Goal: Communication & Community: Answer question/provide support

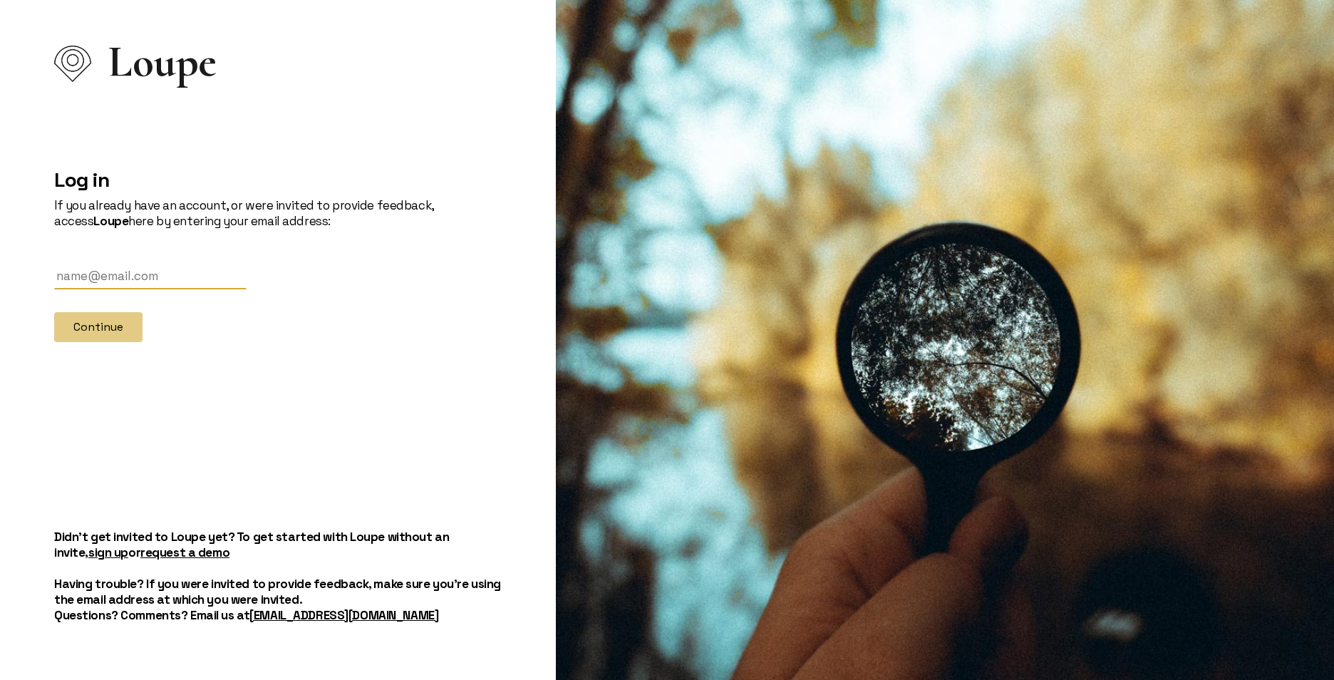
click at [104, 276] on input "text" at bounding box center [150, 276] width 192 height 26
click at [54, 289] on div at bounding box center [54, 289] width 0 height 0
type input "[EMAIL_ADDRESS][DOMAIN_NAME]"
click at [123, 326] on button "Continue" at bounding box center [98, 327] width 88 height 30
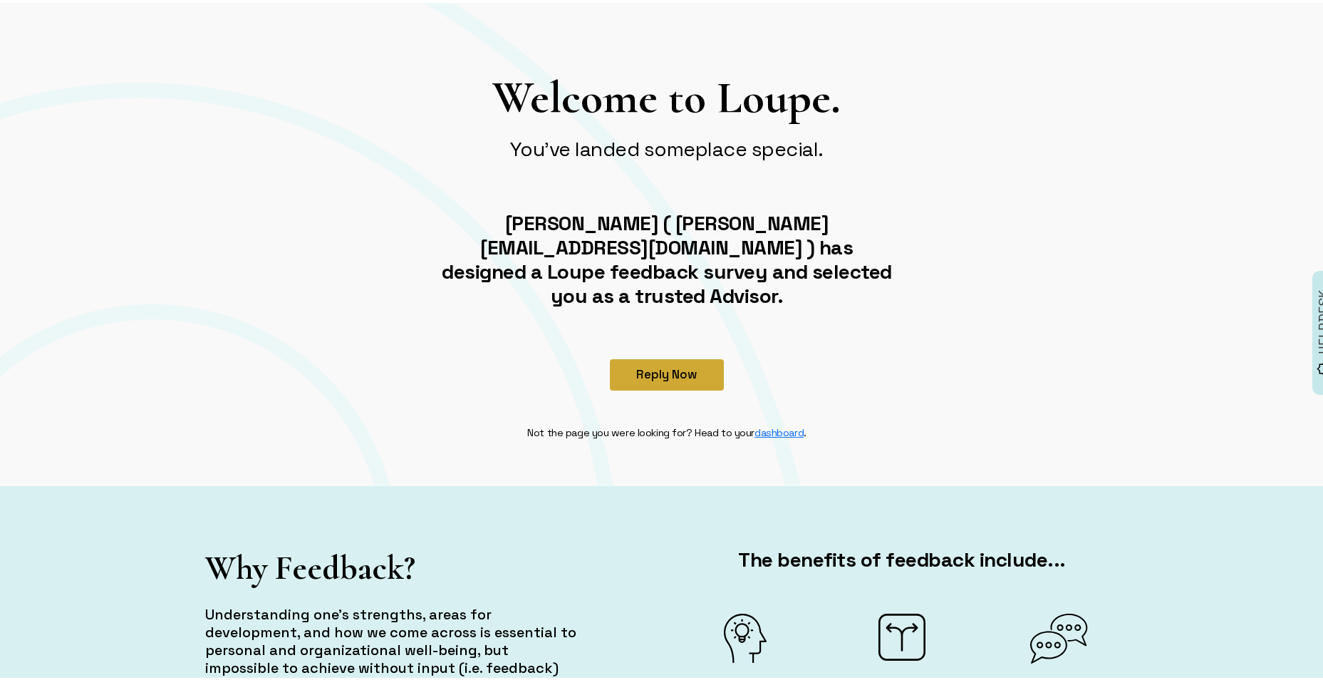
click at [698, 356] on button "Reply Now" at bounding box center [667, 371] width 114 height 31
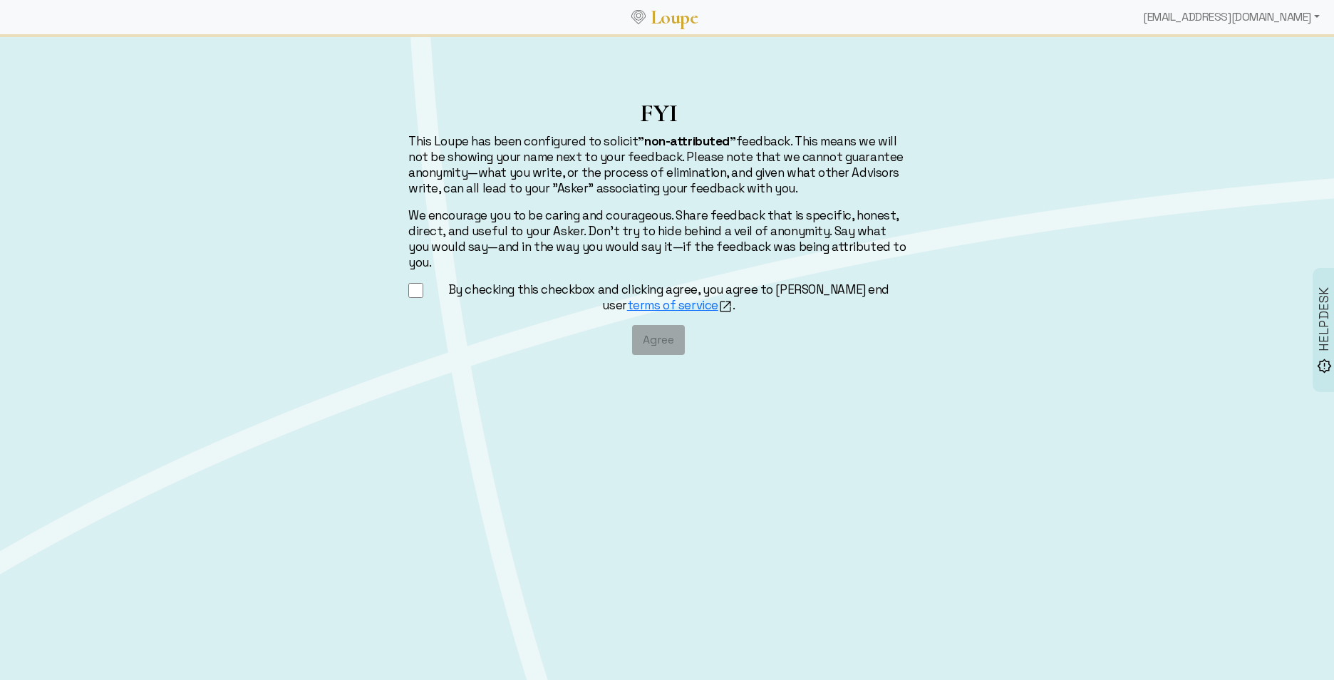
click at [416, 281] on input "By checking this checkbox and clicking agree, you agree to [PERSON_NAME] end us…" at bounding box center [415, 290] width 15 height 18
checkbox input "true"
click at [639, 325] on button "Agree" at bounding box center [658, 340] width 53 height 30
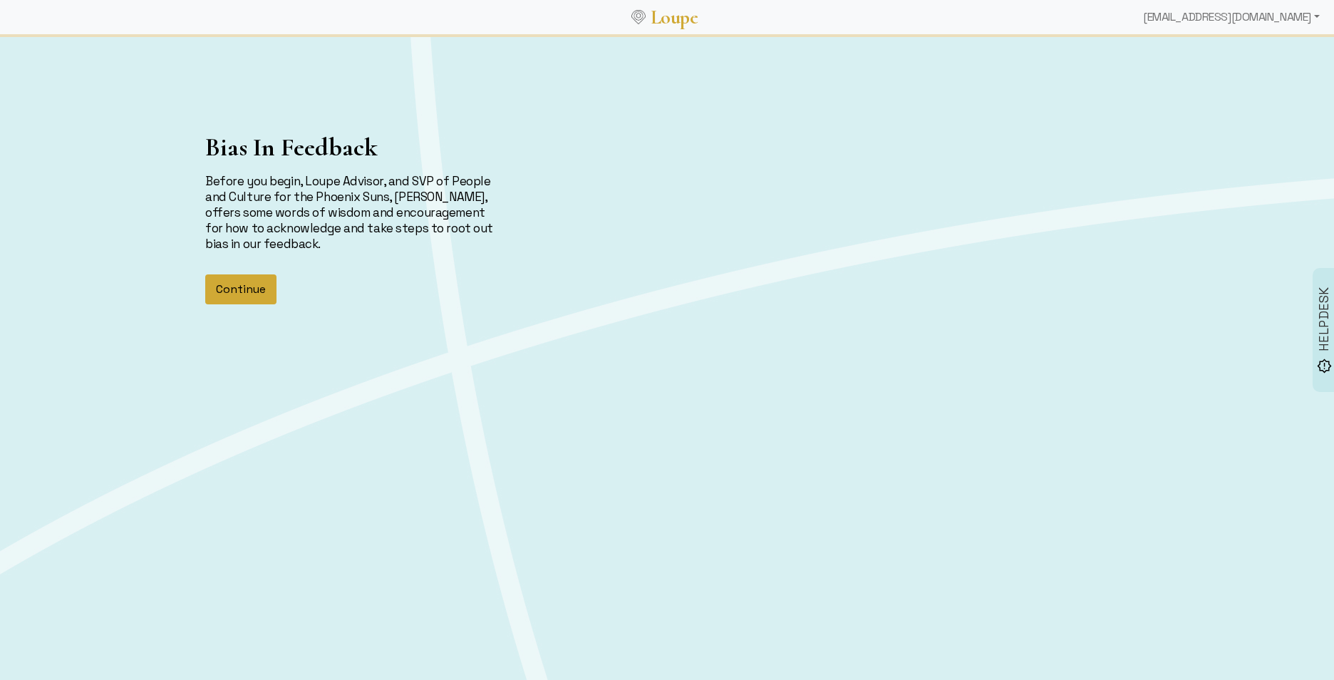
click at [257, 291] on button "Continue" at bounding box center [240, 289] width 71 height 30
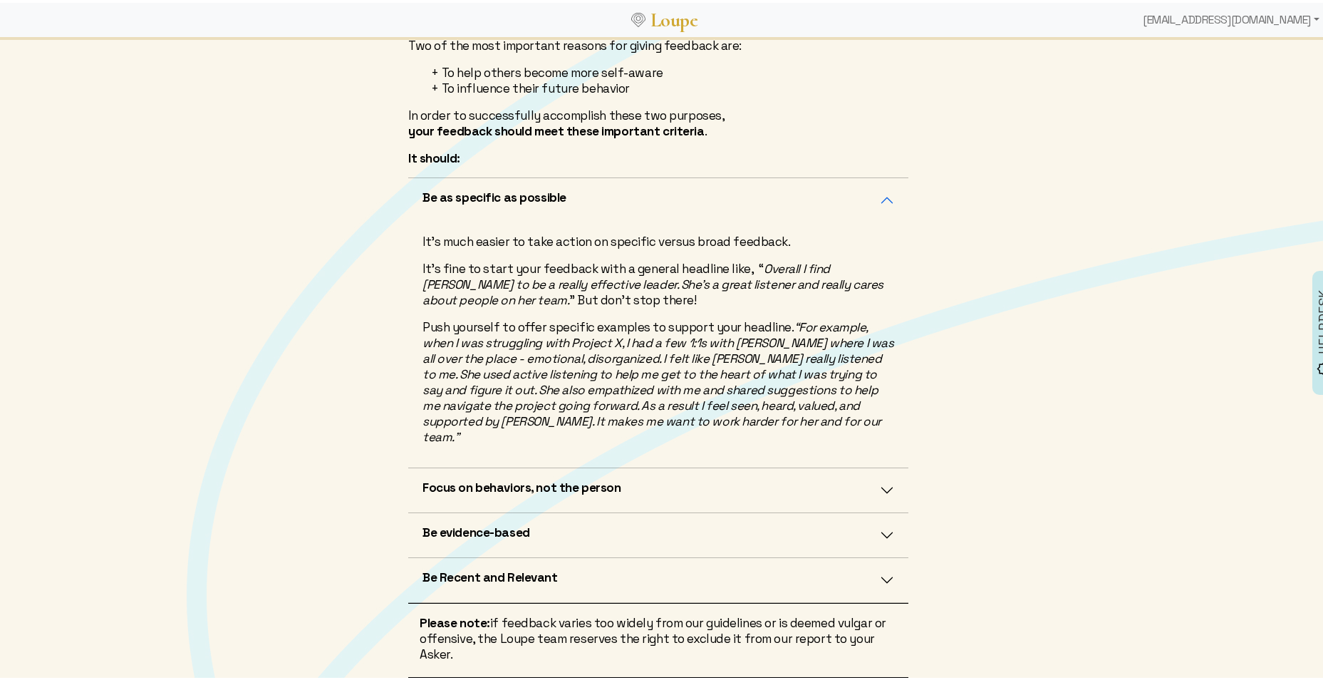
scroll to position [285, 0]
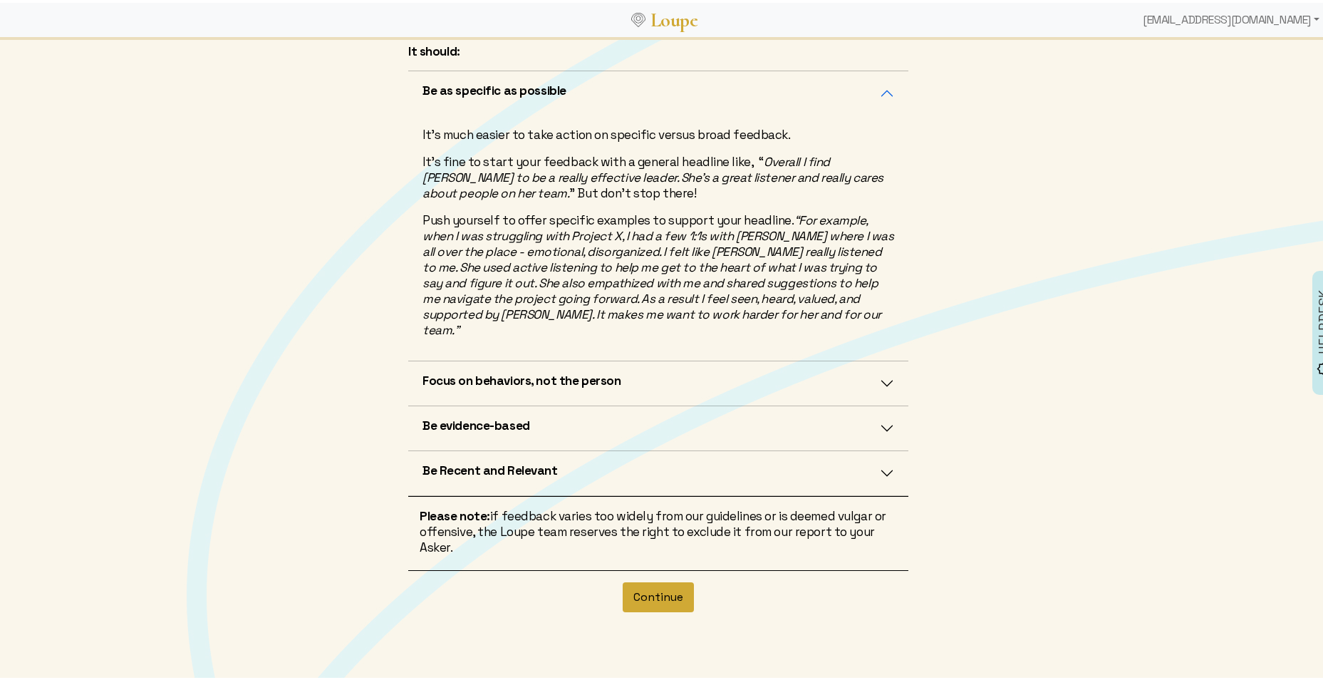
click at [650, 590] on button "Continue" at bounding box center [658, 594] width 71 height 30
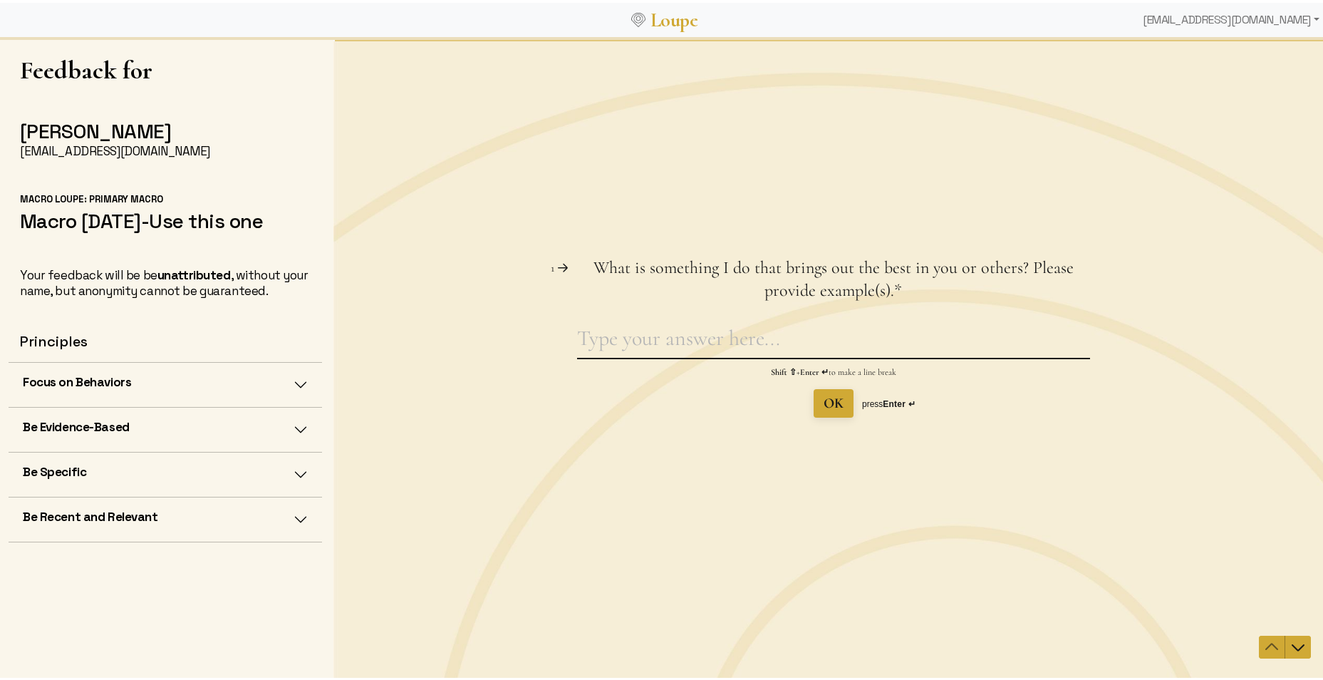
click at [693, 340] on textarea "What is something I do that brings out the best in you or others? Please provid…" at bounding box center [833, 340] width 513 height 33
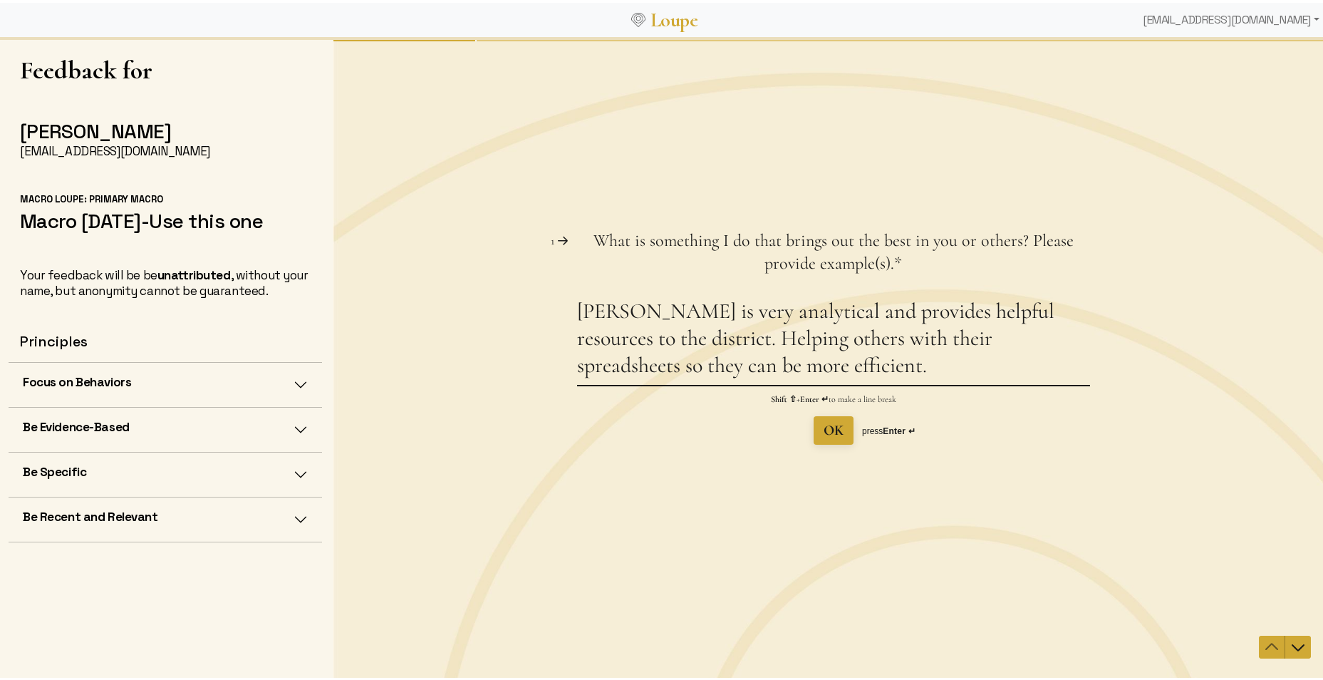
type textarea "[PERSON_NAME] is very analytical and provides helpful resources to the district…"
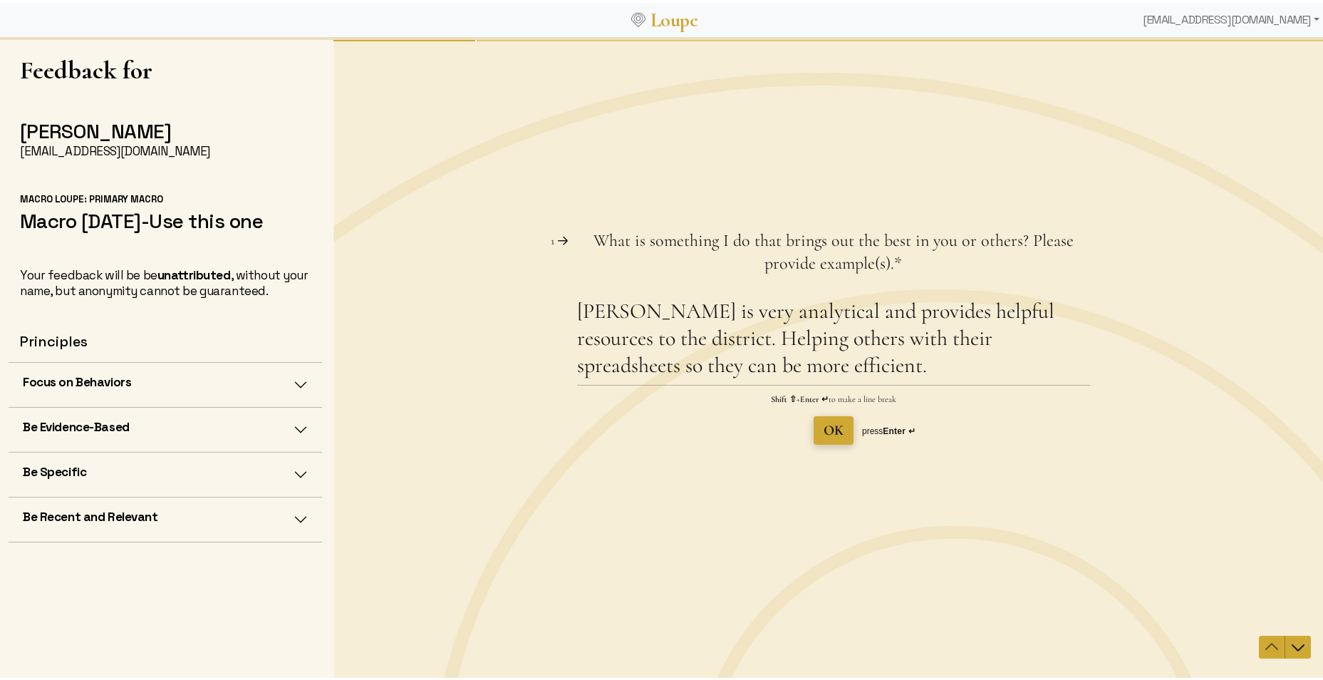
click at [831, 432] on span "OK" at bounding box center [834, 429] width 20 height 17
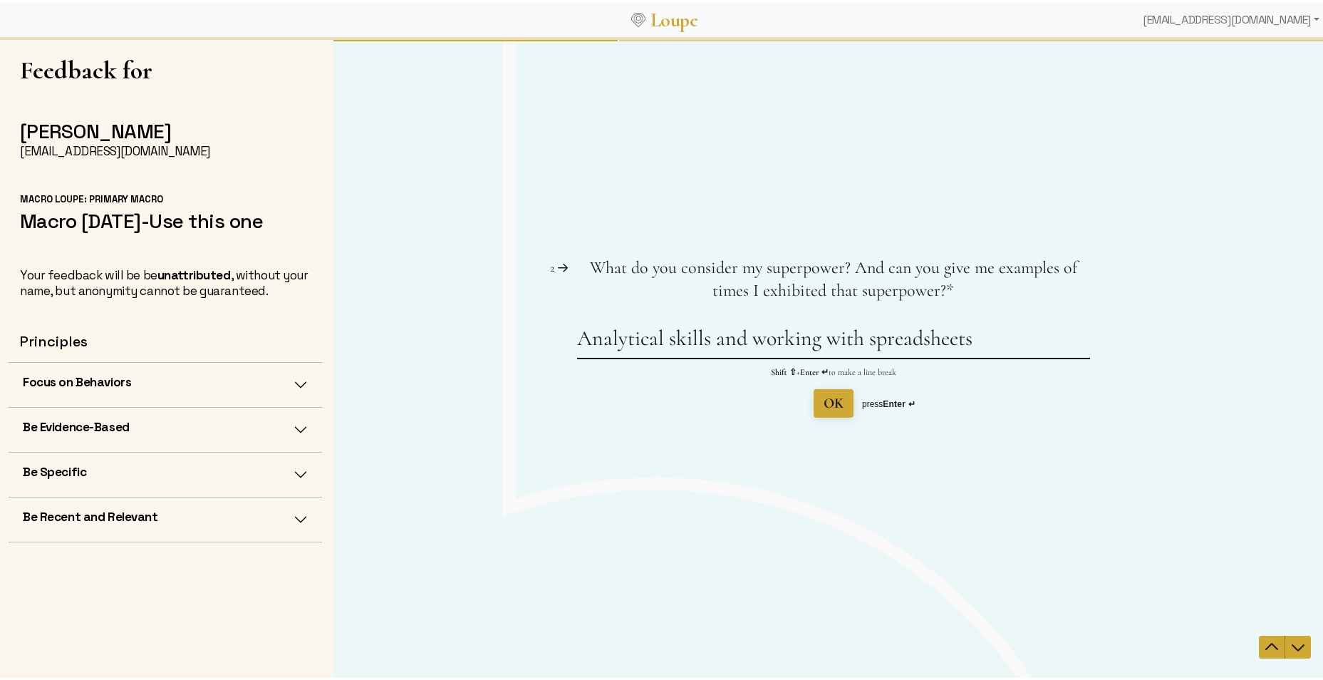
type textarea "Analytical skills and working with spreadsheets"
click at [835, 408] on span "OK" at bounding box center [834, 402] width 20 height 17
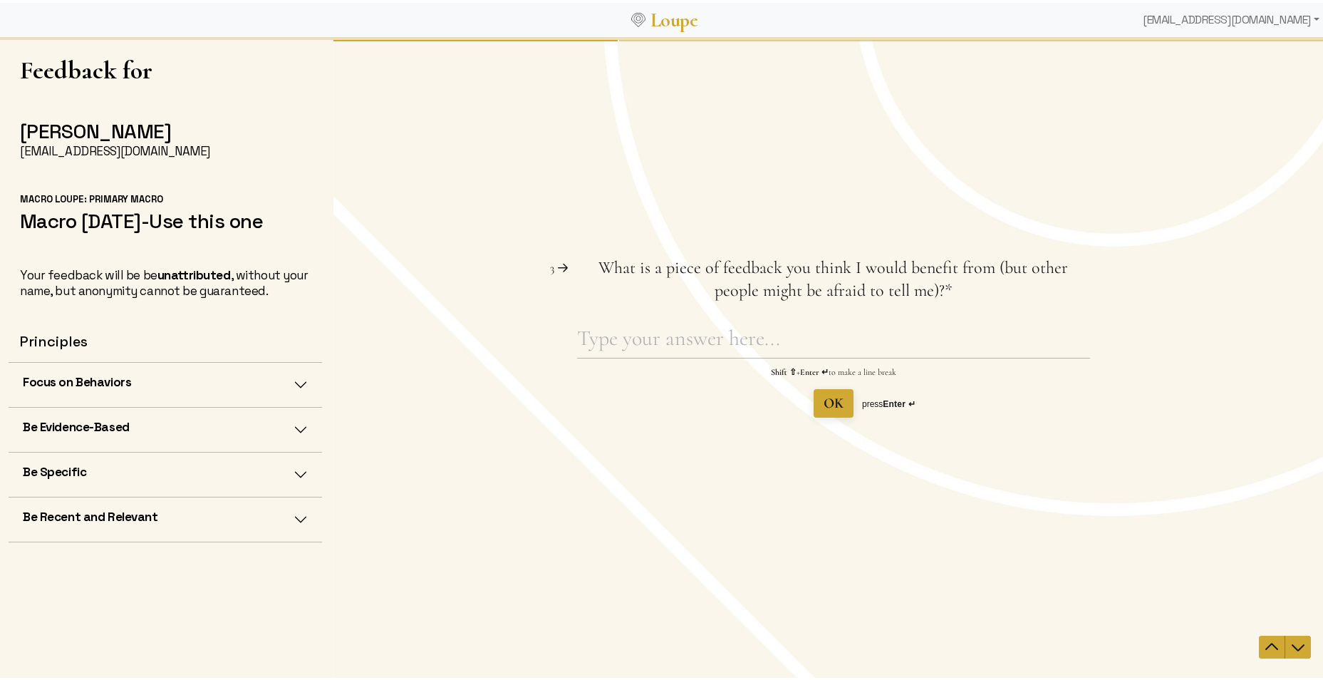
drag, startPoint x: 936, startPoint y: 485, endPoint x: 1368, endPoint y: 259, distance: 487.0
click at [755, 358] on div "Shift ⇧ + Enter ↵ to make a line break OK press Enter ↵" at bounding box center [833, 370] width 513 height 93
click at [701, 341] on textarea "What is a piece of feedback you think I would benefit from (but other people mi…" at bounding box center [833, 340] width 513 height 33
